Goal: Use online tool/utility: Utilize a website feature to perform a specific function

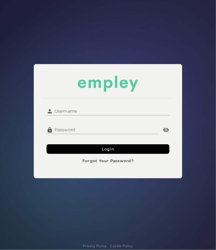
click at [88, 115] on div at bounding box center [108, 118] width 123 height 6
click at [103, 112] on input "Username" at bounding box center [111, 109] width 116 height 13
type input "**********"
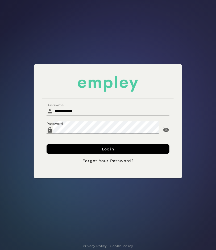
click at [90, 146] on button "Login" at bounding box center [108, 149] width 123 height 10
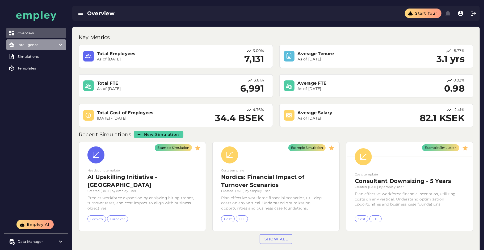
click at [42, 46] on div "Intelligence" at bounding box center [36, 45] width 37 height 4
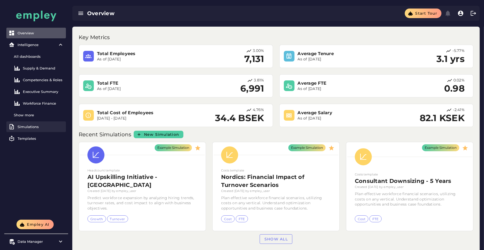
click at [30, 125] on div "Simulations" at bounding box center [41, 126] width 46 height 4
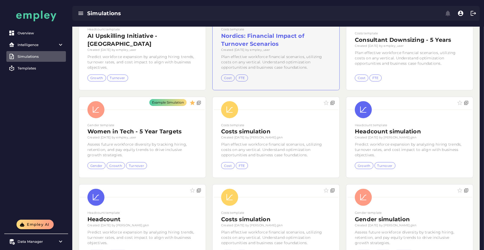
scroll to position [83, 0]
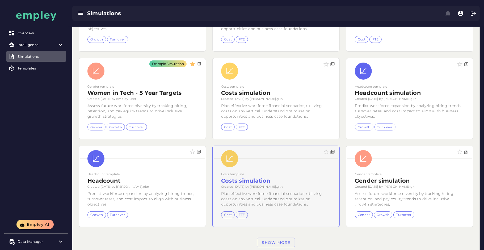
click at [216, 187] on div at bounding box center [276, 186] width 127 height 81
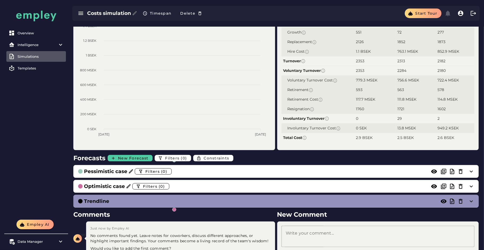
scroll to position [172, 0]
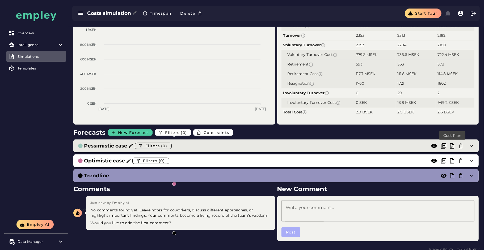
click at [216, 146] on icon at bounding box center [452, 146] width 6 height 6
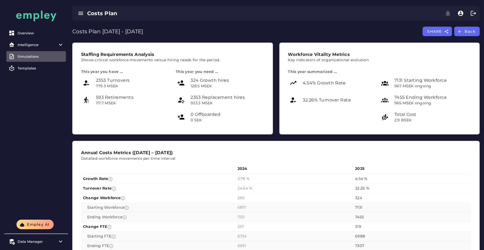
click at [161, 207] on td "Starting Workforce" at bounding box center [158, 207] width 155 height 10
